Goal: Task Accomplishment & Management: Use online tool/utility

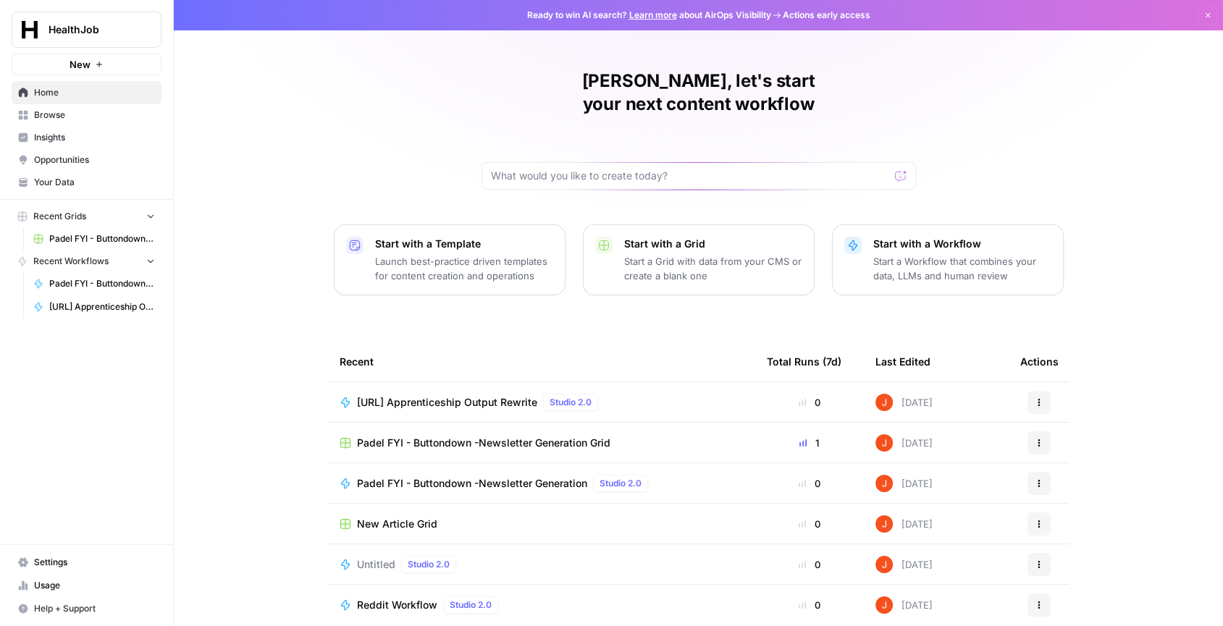
click at [456, 436] on span "Padel FYI - Buttondown -Newsletter Generation Grid" at bounding box center [483, 443] width 253 height 14
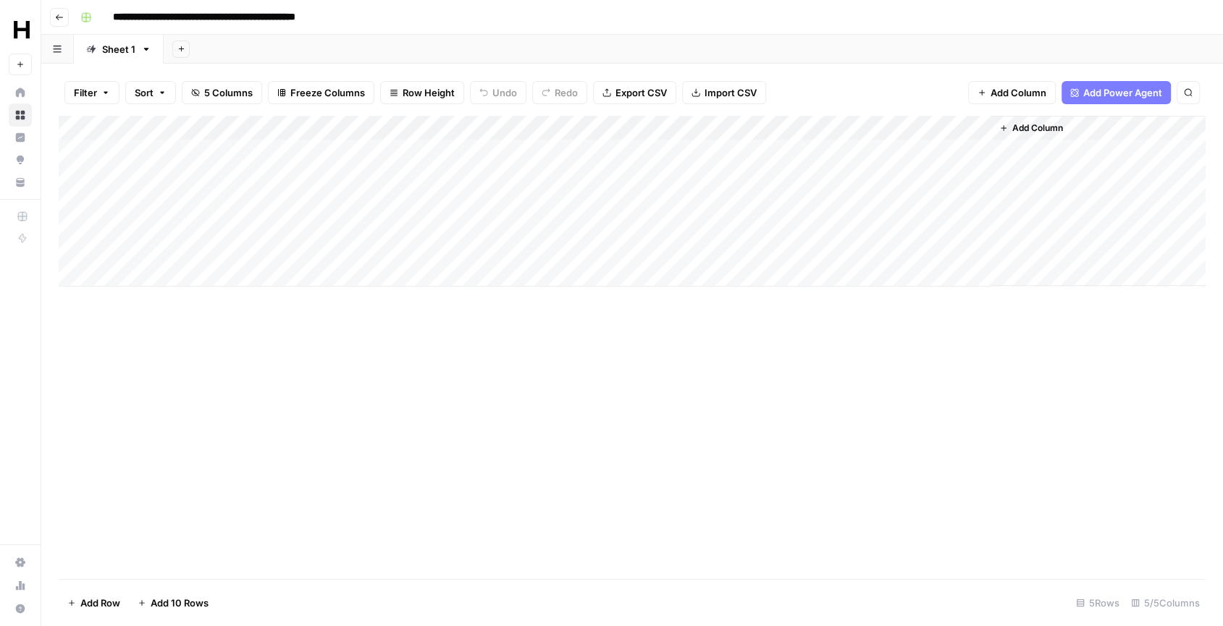
click at [264, 183] on div "Add Column" at bounding box center [632, 201] width 1147 height 171
click at [275, 181] on div "Add Column" at bounding box center [632, 201] width 1147 height 171
click at [219, 198] on input "date" at bounding box center [172, 200] width 116 height 25
type input "**********"
click at [295, 343] on div "Add Column" at bounding box center [632, 348] width 1147 height 464
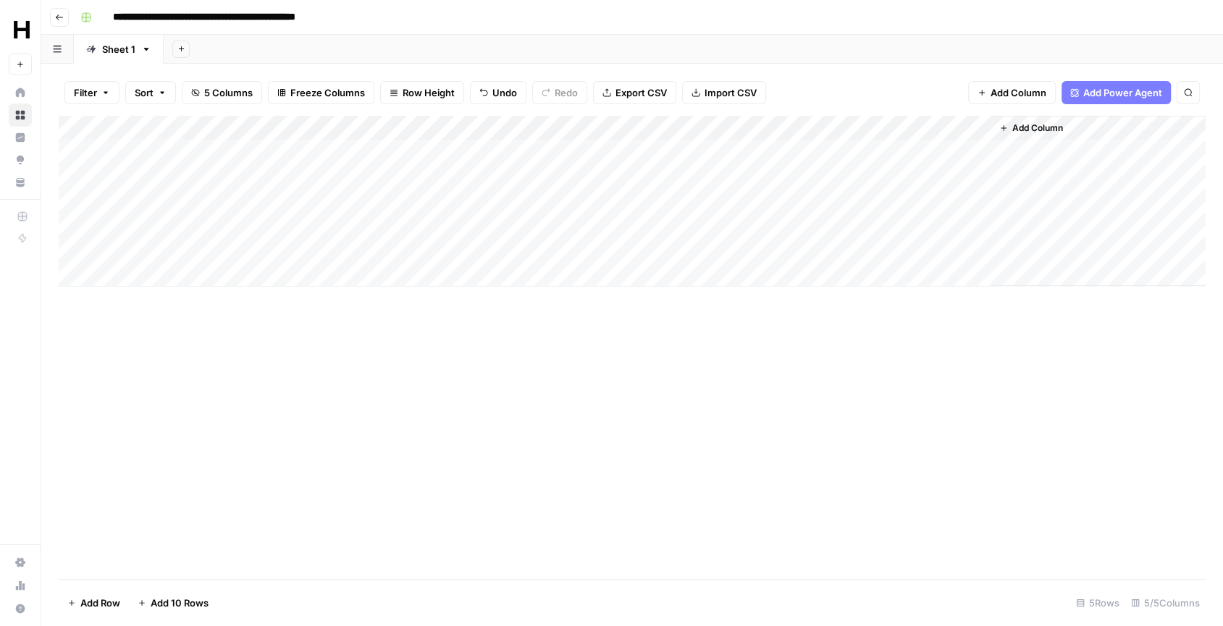
click at [455, 175] on div "Add Column" at bounding box center [632, 201] width 1147 height 171
